Goal: Information Seeking & Learning: Learn about a topic

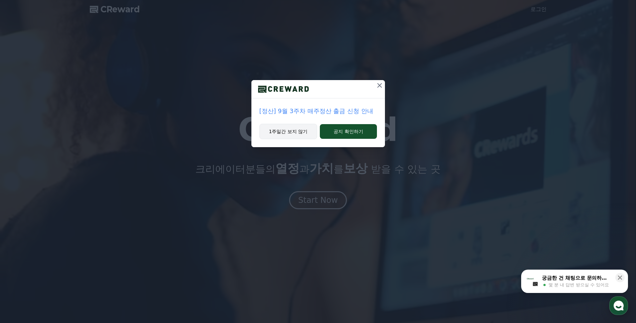
click at [292, 136] on button "1주일간 보지 않기" at bounding box center [288, 131] width 58 height 15
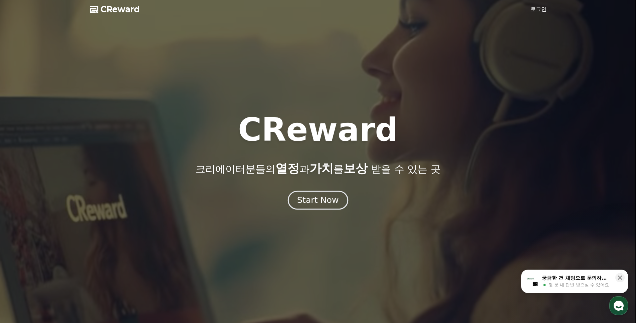
click at [304, 201] on div "Start Now" at bounding box center [317, 200] width 41 height 11
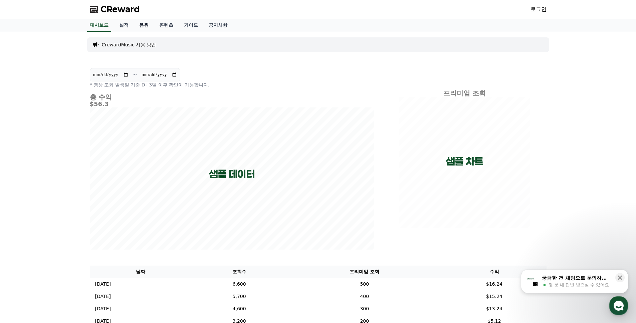
click at [144, 26] on link "음원" at bounding box center [144, 25] width 20 height 13
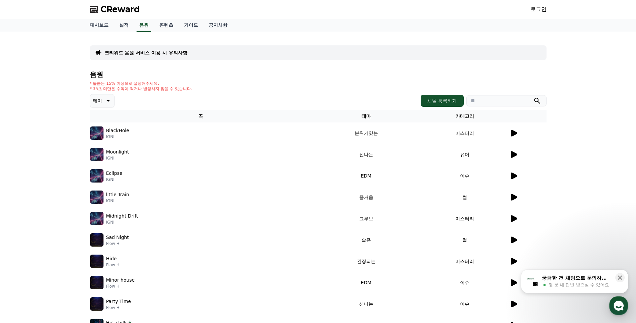
click at [497, 100] on input "search" at bounding box center [506, 100] width 80 height 11
type input "*"
click at [533, 97] on button "submit" at bounding box center [537, 101] width 8 height 8
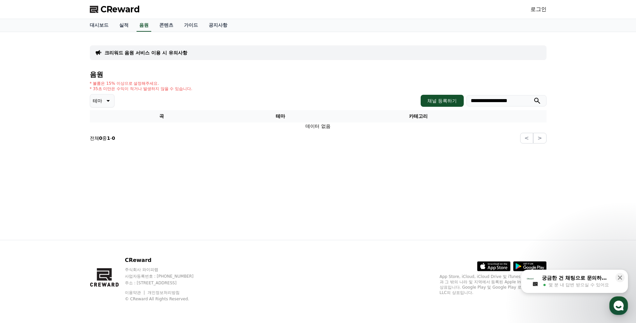
drag, startPoint x: 528, startPoint y: 98, endPoint x: 517, endPoint y: 102, distance: 12.0
click at [527, 99] on input "**********" at bounding box center [506, 100] width 80 height 11
click at [517, 102] on input "**********" at bounding box center [506, 100] width 80 height 11
click at [533, 97] on button "submit" at bounding box center [537, 101] width 8 height 8
type input "*"
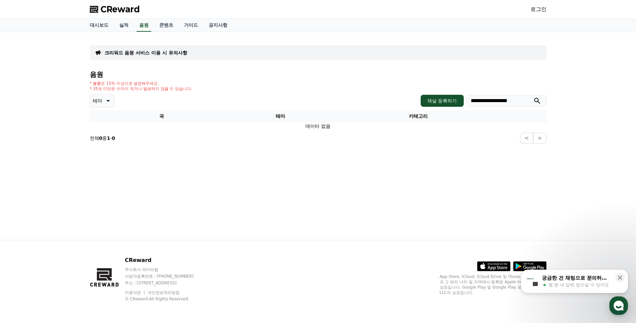
type input "**********"
click at [533, 97] on button "submit" at bounding box center [537, 101] width 8 height 8
drag, startPoint x: 464, startPoint y: 100, endPoint x: 230, endPoint y: 87, distance: 234.4
click at [230, 87] on div "**********" at bounding box center [318, 107] width 457 height 73
click at [142, 27] on link "음원" at bounding box center [144, 25] width 15 height 13
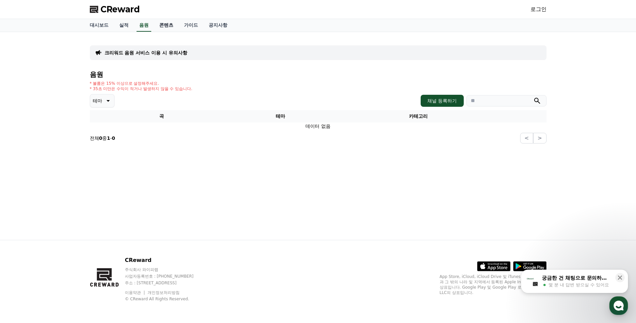
click at [164, 25] on link "콘텐츠" at bounding box center [166, 25] width 25 height 13
click at [145, 26] on link "음원" at bounding box center [144, 25] width 20 height 13
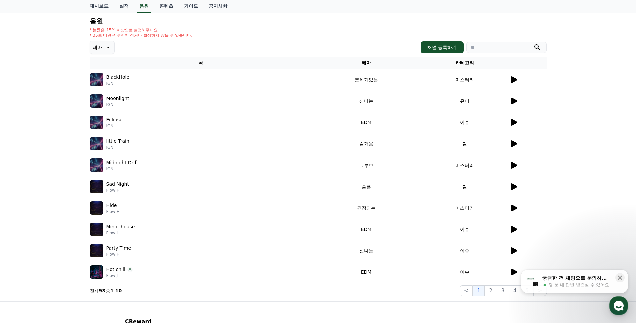
scroll to position [115, 0]
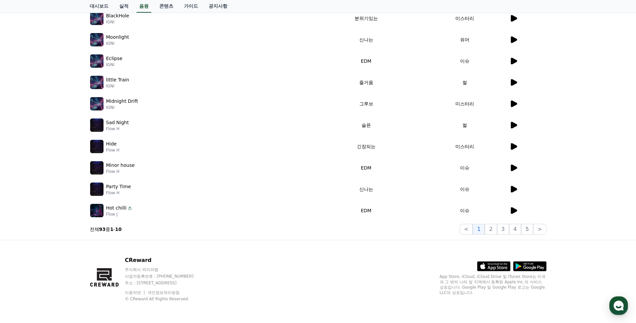
click at [514, 102] on icon at bounding box center [514, 103] width 6 height 7
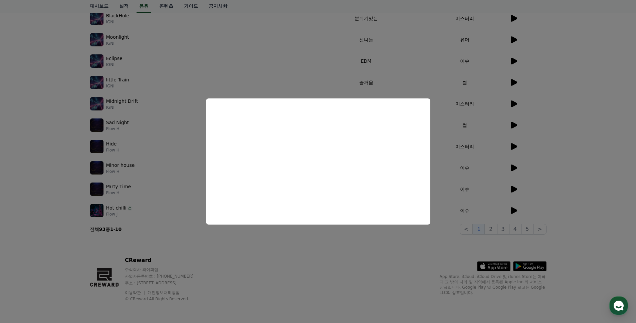
click at [314, 79] on button "close modal" at bounding box center [318, 161] width 636 height 323
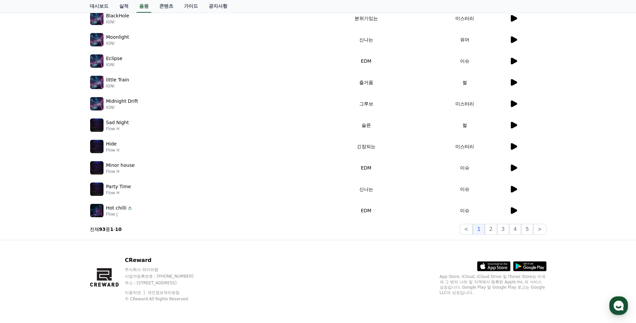
click at [304, 77] on div "little Train IGNI" at bounding box center [200, 82] width 221 height 13
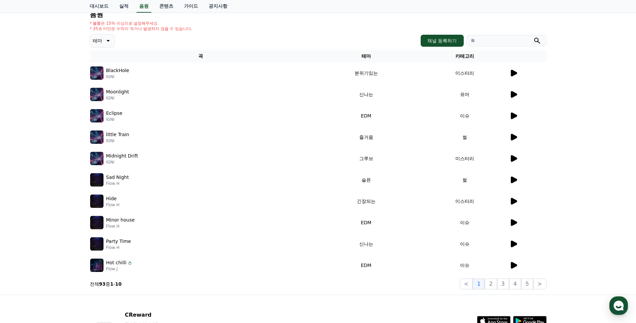
scroll to position [15, 0]
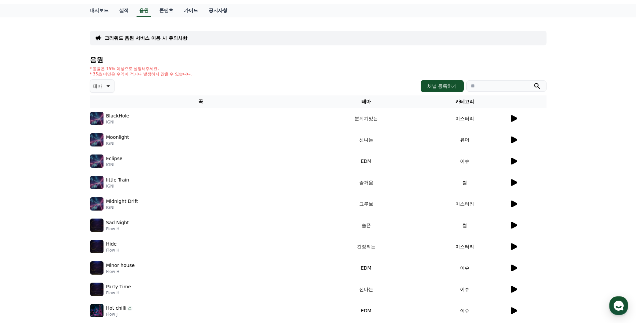
click at [98, 118] on img at bounding box center [96, 118] width 13 height 13
click at [360, 118] on td "분위기있는" at bounding box center [365, 118] width 109 height 21
click at [465, 118] on td "미스터리" at bounding box center [465, 118] width 88 height 21
click at [514, 118] on icon at bounding box center [514, 118] width 6 height 7
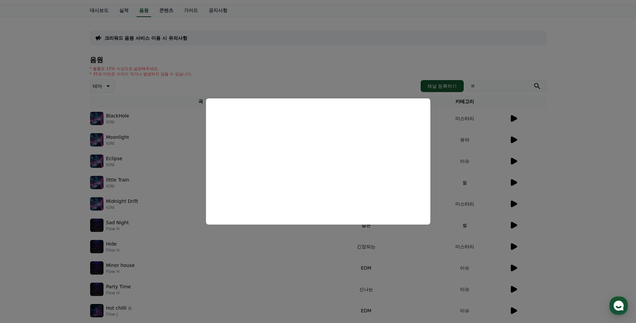
click at [281, 73] on button "close modal" at bounding box center [318, 161] width 636 height 323
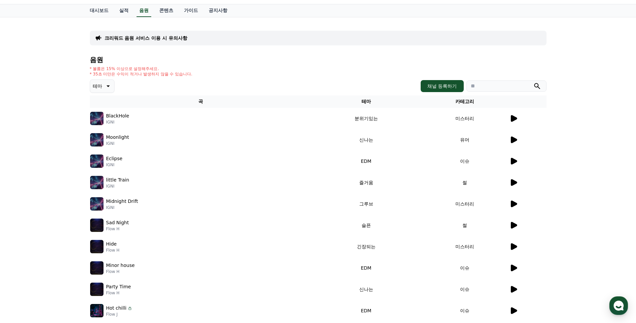
click at [501, 84] on input "search" at bounding box center [506, 85] width 80 height 11
type input "*"
click at [533, 82] on button "submit" at bounding box center [537, 86] width 8 height 8
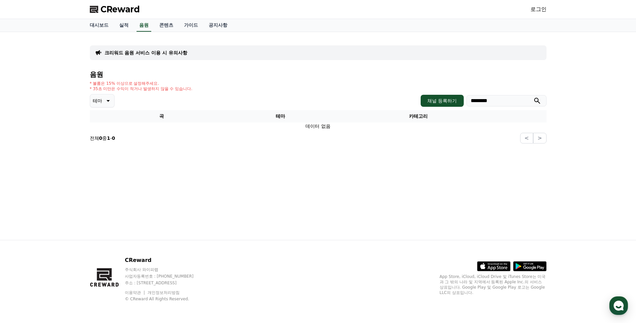
click at [484, 103] on input "*******" at bounding box center [506, 100] width 80 height 11
type input "********"
click at [533, 97] on button "submit" at bounding box center [537, 101] width 8 height 8
drag, startPoint x: 502, startPoint y: 99, endPoint x: 437, endPoint y: 102, distance: 64.5
click at [437, 102] on div "채널 등록하기 ********" at bounding box center [483, 101] width 125 height 12
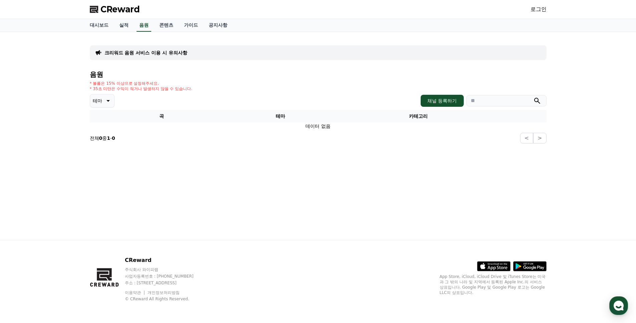
click at [365, 88] on div "* 볼륨은 15% 이상으로 설정해주세요. * 35초 미만은 수익이 적거나 발생하지 않을 수 있습니다." at bounding box center [318, 86] width 457 height 11
click at [97, 26] on link "대시보드" at bounding box center [98, 25] width 29 height 13
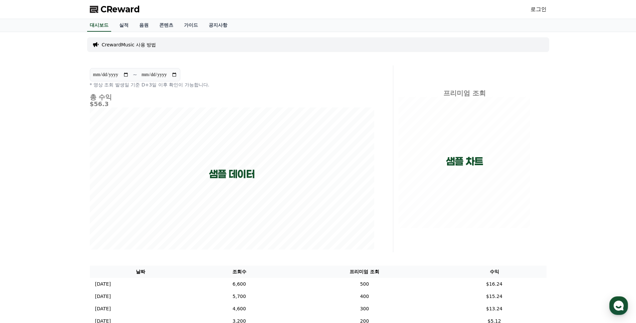
click at [134, 45] on p "CrewardMusic 사용 방법" at bounding box center [129, 44] width 54 height 7
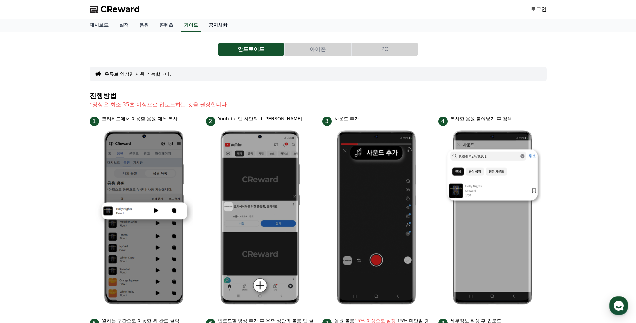
click at [213, 24] on link "공지사항" at bounding box center [217, 25] width 29 height 13
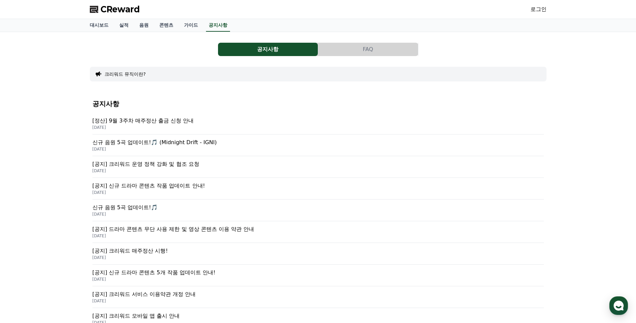
click at [124, 118] on p "[정산] 9월 3주차 매주정산 출금 신청 안내" at bounding box center [317, 121] width 451 height 8
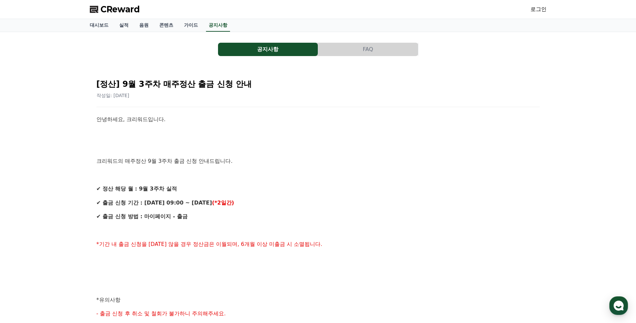
click at [115, 10] on span "CReward" at bounding box center [119, 9] width 39 height 11
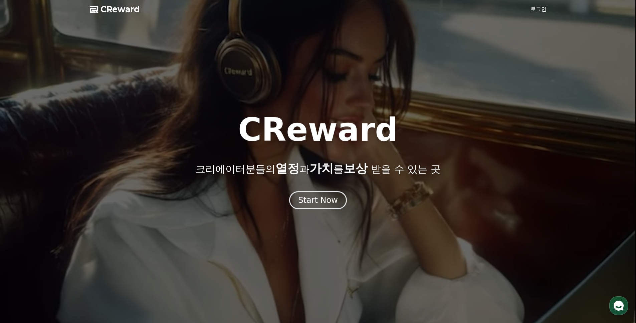
click at [116, 7] on span "CReward" at bounding box center [119, 9] width 39 height 11
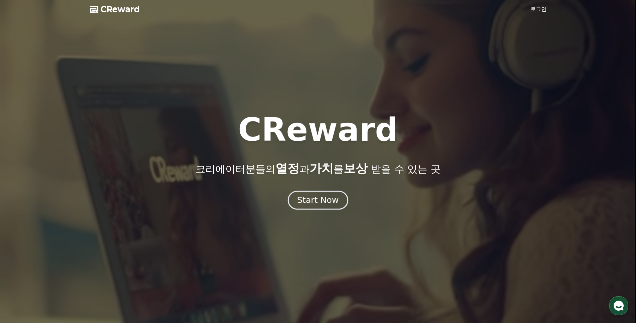
click at [324, 204] on div "Start Now" at bounding box center [317, 200] width 41 height 11
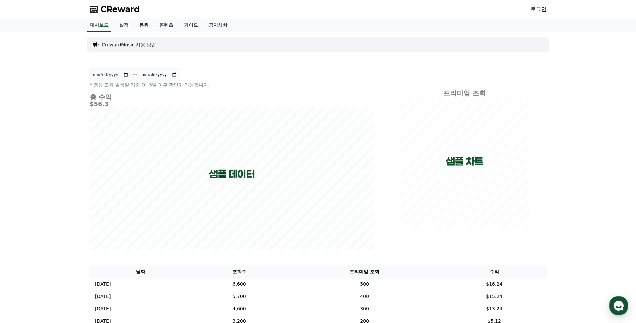
click at [145, 25] on link "음원" at bounding box center [144, 25] width 20 height 13
